Goal: Information Seeking & Learning: Understand process/instructions

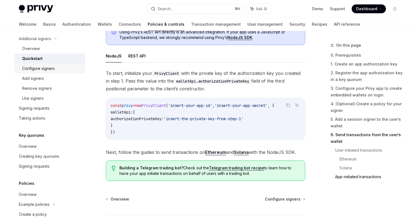
scroll to position [228, 0]
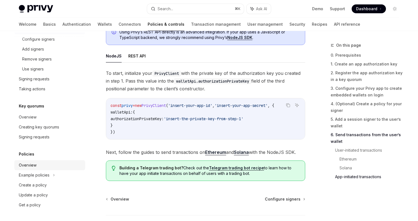
click at [40, 165] on div "Overview" at bounding box center [50, 165] width 63 height 7
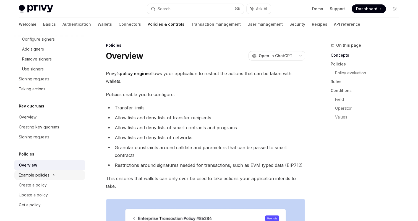
click at [54, 174] on icon at bounding box center [54, 175] width 2 height 7
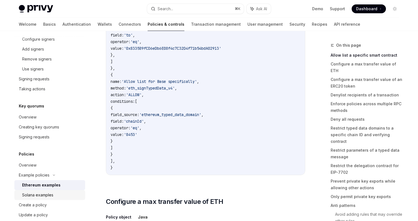
scroll to position [248, 0]
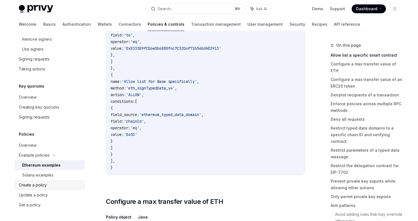
click at [47, 187] on div "Create a policy" at bounding box center [50, 185] width 63 height 7
type textarea "*"
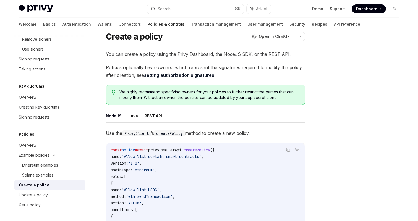
scroll to position [22, 0]
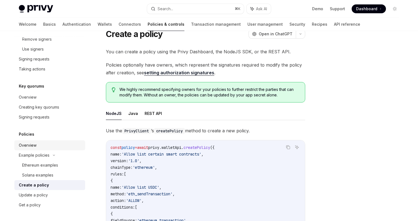
click at [33, 145] on div "Overview" at bounding box center [28, 145] width 18 height 7
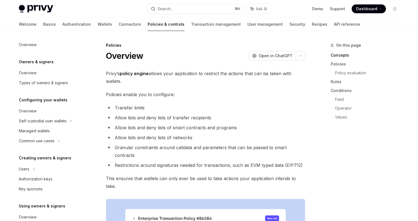
scroll to position [168, 0]
